Goal: Communication & Community: Answer question/provide support

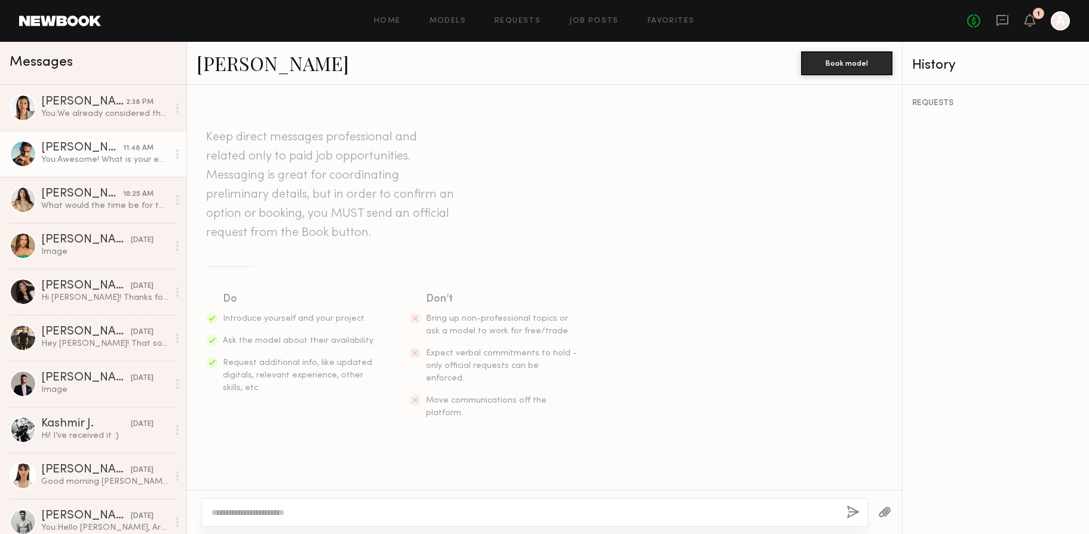
scroll to position [448, 0]
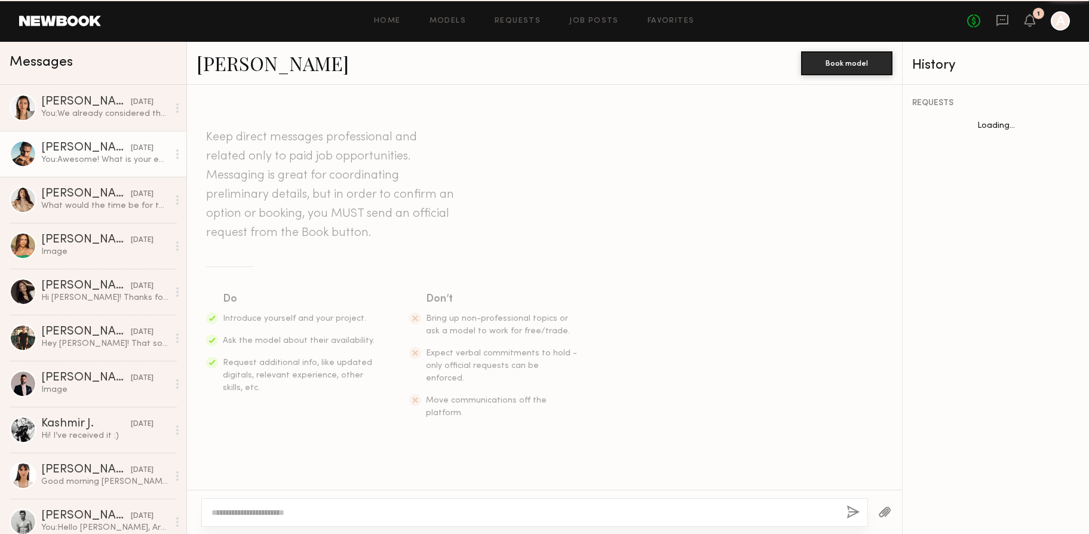
scroll to position [448, 0]
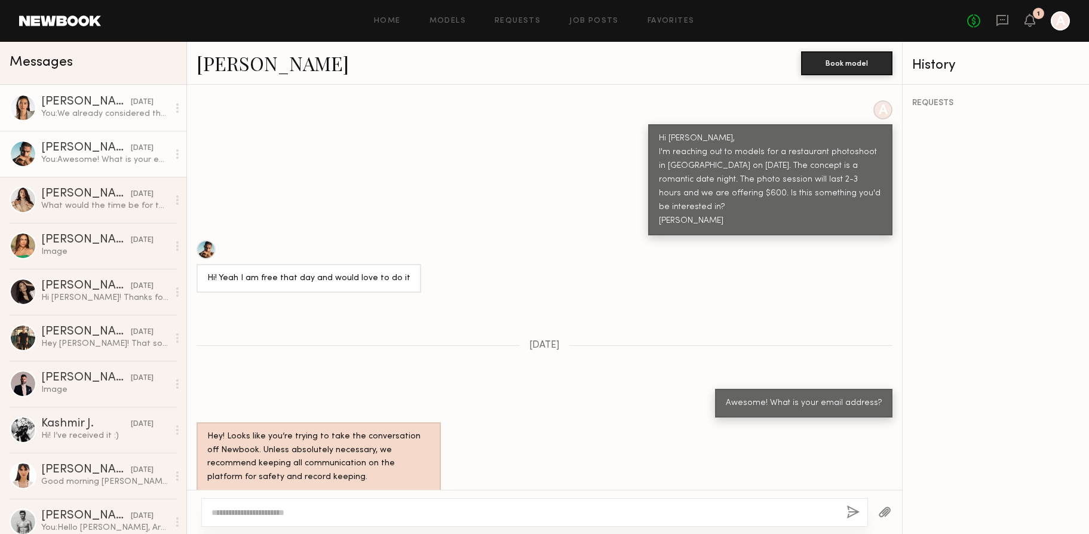
click at [77, 120] on link "[PERSON_NAME] [DATE] You: We already considered that in the offer and determine…" at bounding box center [93, 108] width 186 height 46
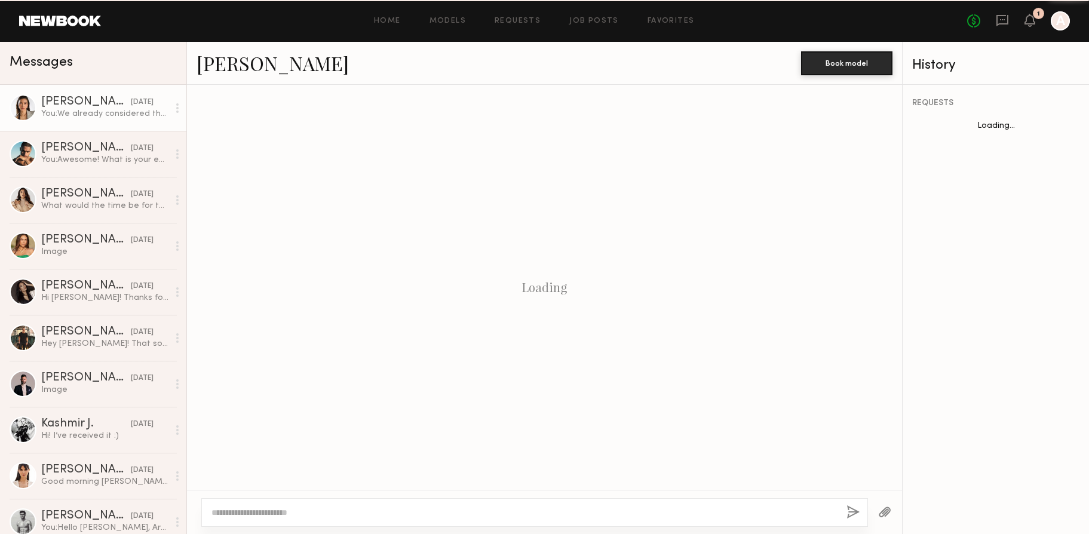
scroll to position [651, 0]
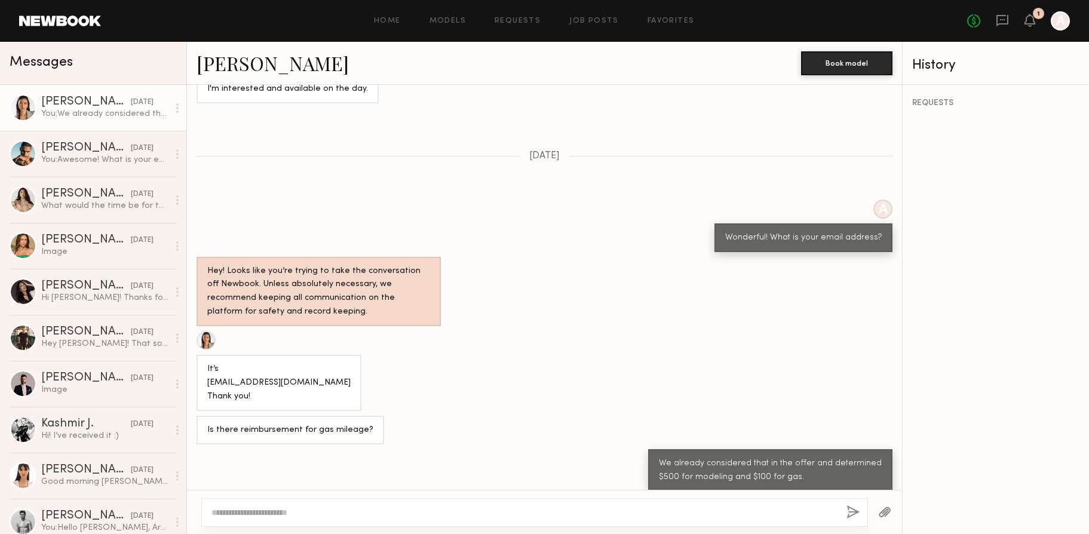
click at [490, 514] on textarea at bounding box center [523, 512] width 625 height 12
click at [489, 509] on textarea at bounding box center [523, 512] width 625 height 12
type textarea "**********"
click at [854, 512] on button "button" at bounding box center [852, 512] width 13 height 15
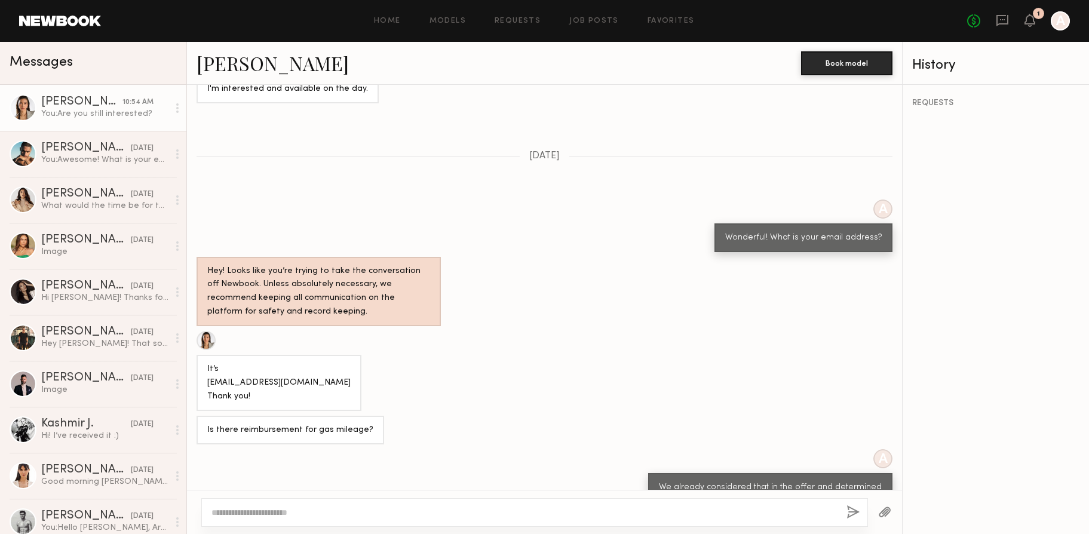
scroll to position [892, 0]
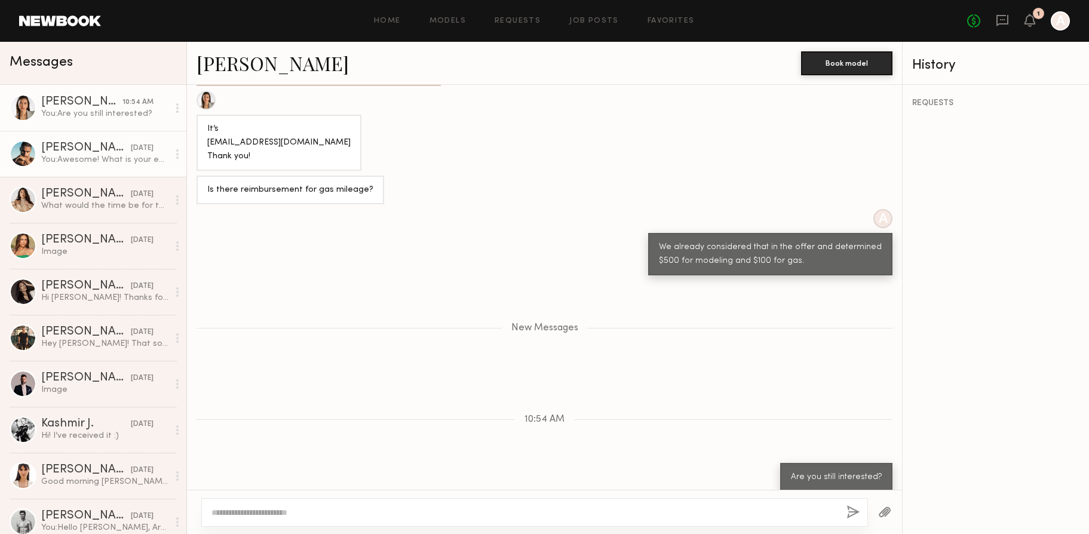
click at [59, 161] on div "You: Awesome! What is your email address?" at bounding box center [104, 159] width 127 height 11
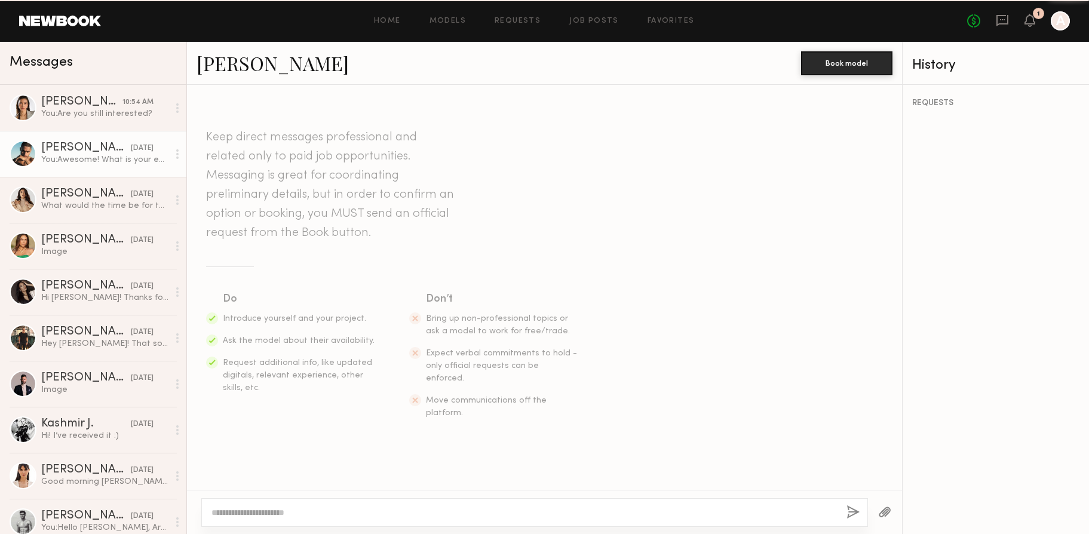
scroll to position [448, 0]
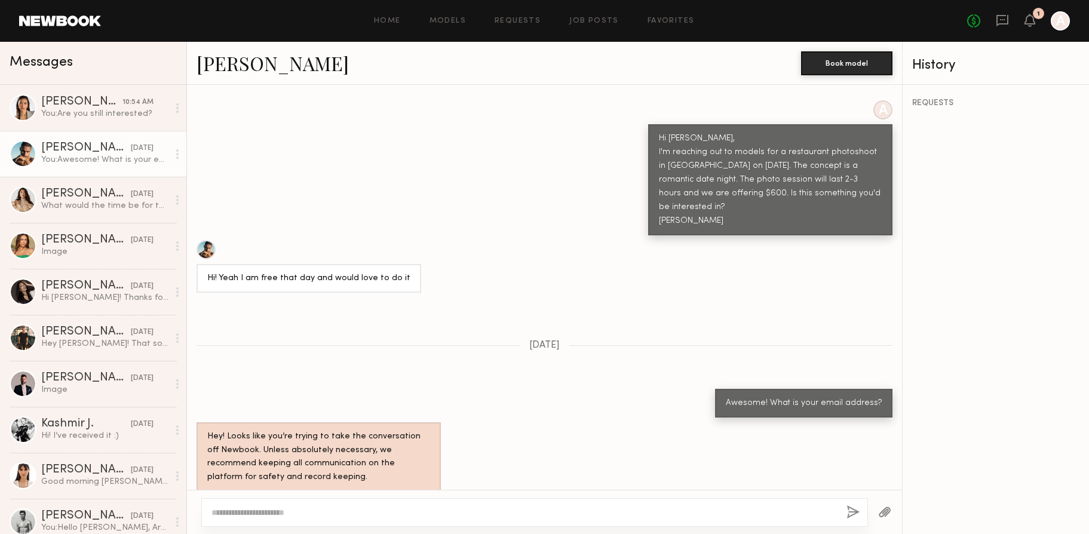
click at [435, 514] on textarea at bounding box center [523, 512] width 625 height 12
type textarea "**********"
click at [856, 508] on button "button" at bounding box center [852, 512] width 13 height 15
